Goal: Find specific page/section: Find specific page/section

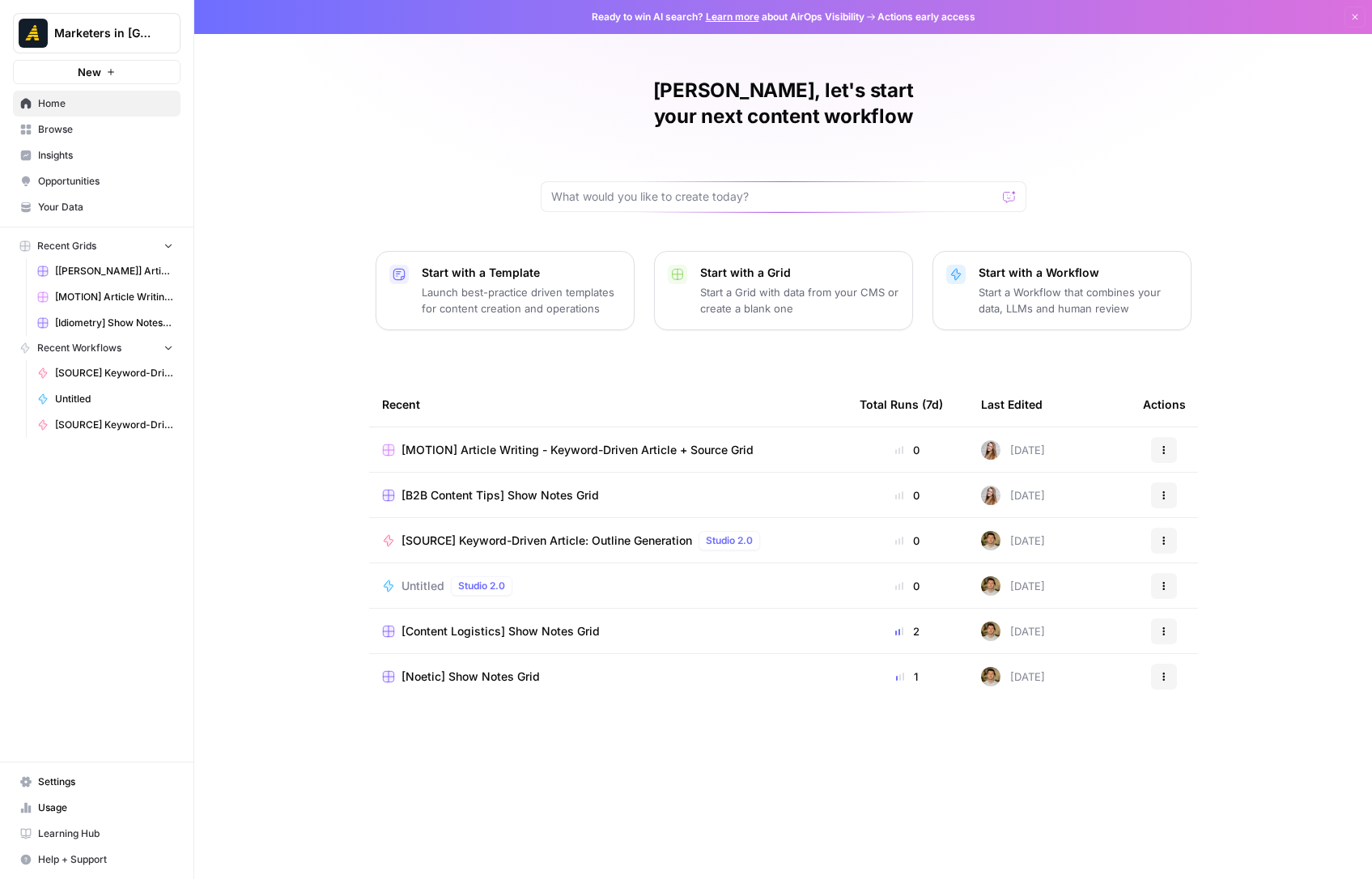
click at [45, 130] on span "Browse" at bounding box center [106, 129] width 136 height 14
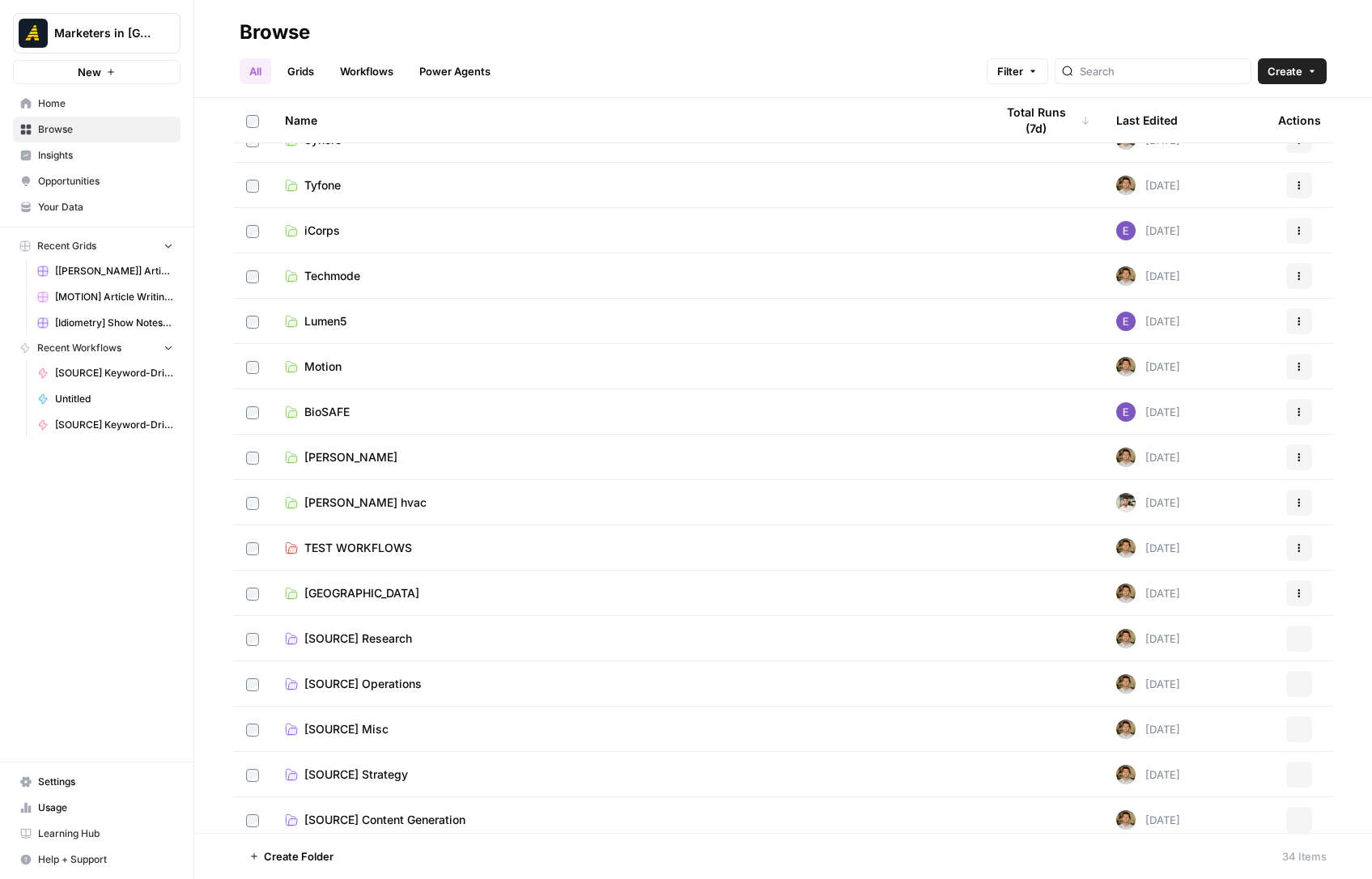
scroll to position [851, 0]
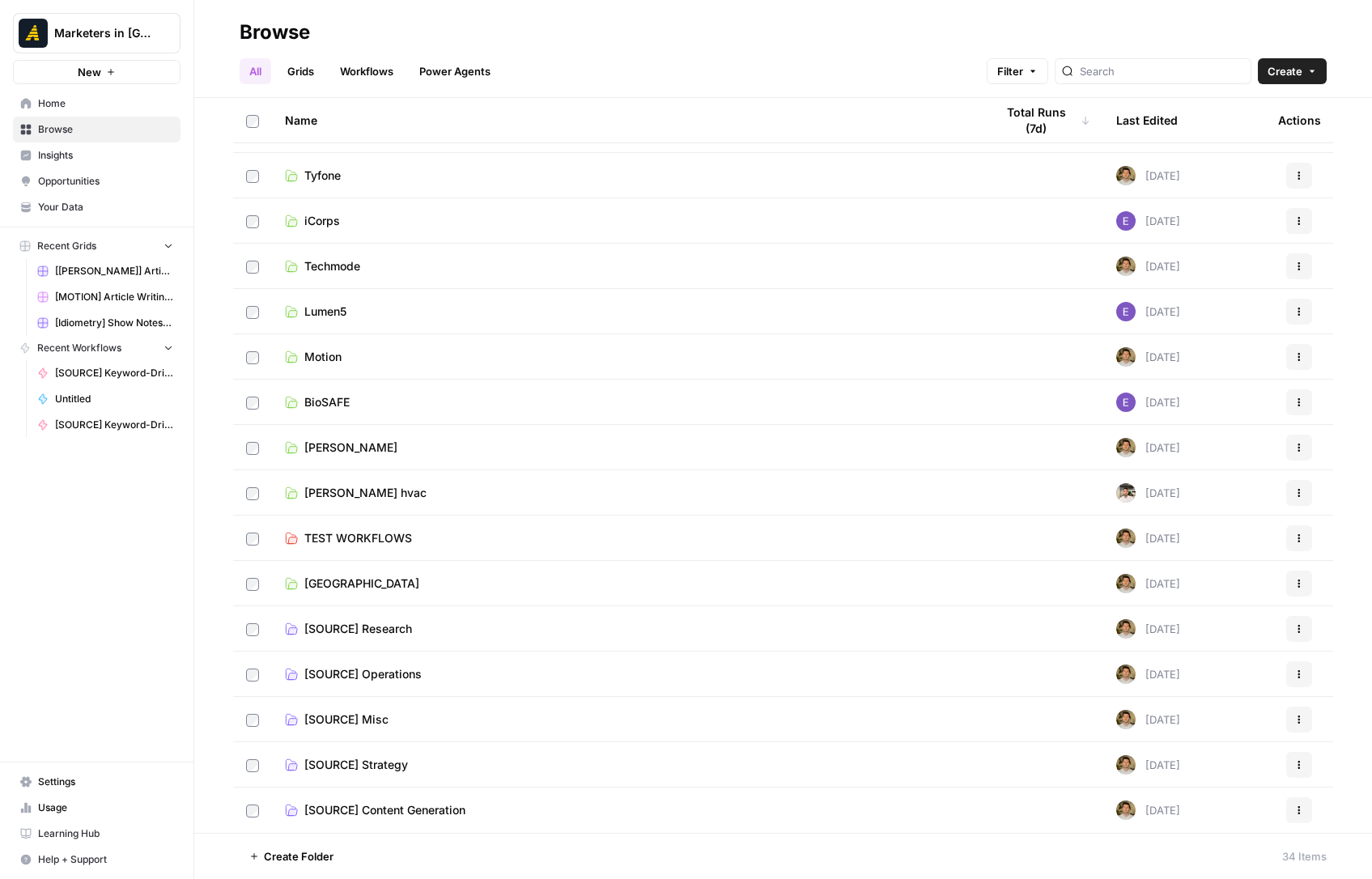
click at [327, 390] on td "BioSAFE" at bounding box center [626, 402] width 709 height 45
click at [327, 396] on span "BioSAFE" at bounding box center [327, 402] width 45 height 16
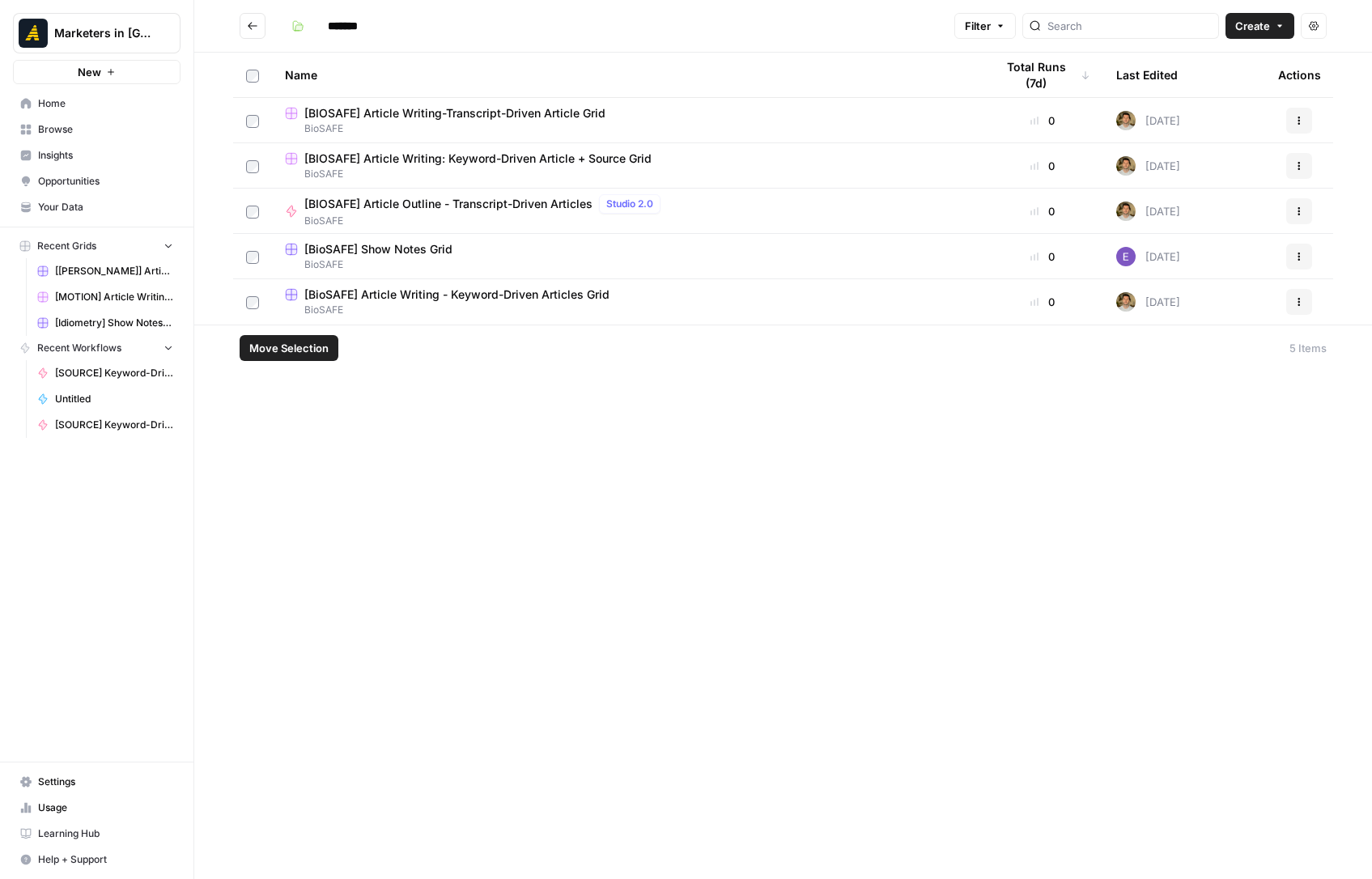
click at [469, 126] on span "BioSAFE" at bounding box center [626, 128] width 684 height 14
